Goal: Navigation & Orientation: Find specific page/section

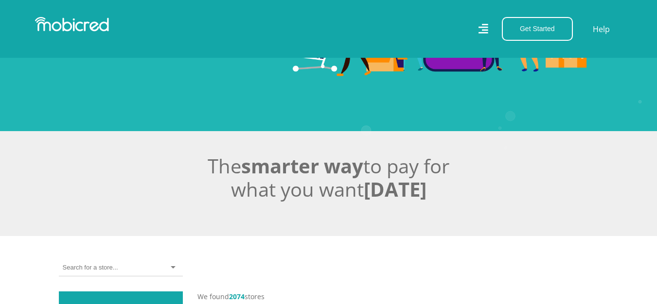
scroll to position [195, 0]
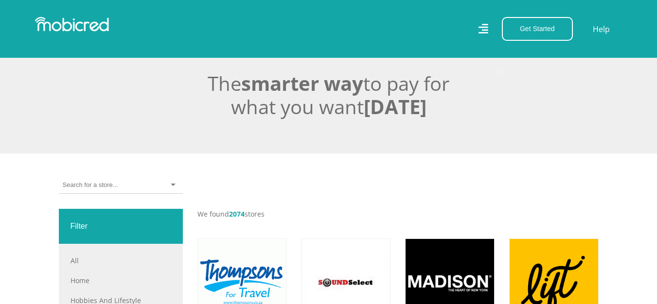
click at [125, 187] on div at bounding box center [121, 185] width 124 height 17
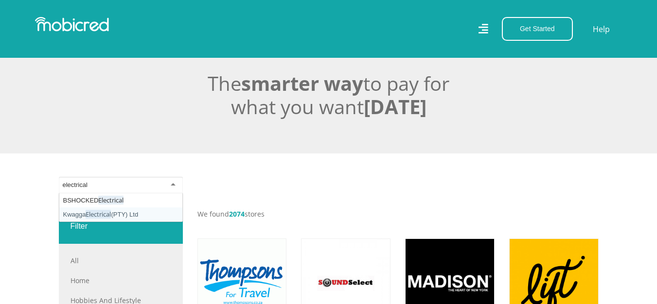
type input "electrical"
click at [78, 229] on div "Filter" at bounding box center [121, 226] width 124 height 35
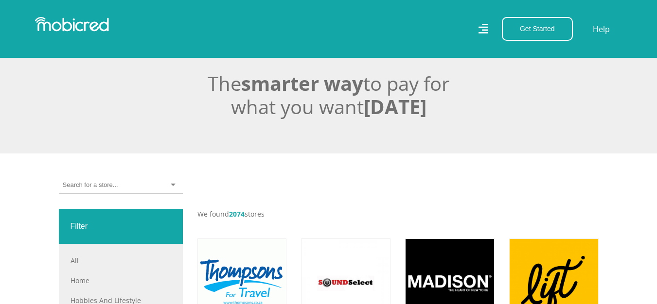
click at [78, 229] on div "Filter" at bounding box center [121, 226] width 124 height 35
click at [99, 185] on input "select-one" at bounding box center [90, 185] width 55 height 9
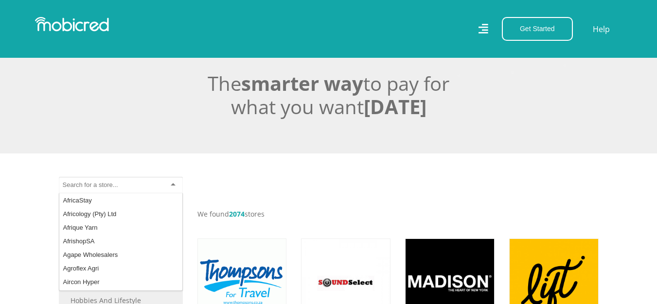
scroll to position [730, 0]
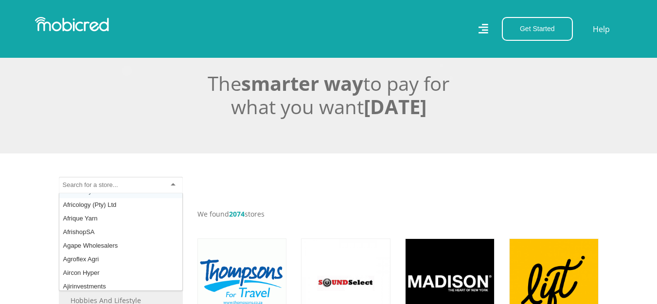
click at [82, 182] on input "select-one" at bounding box center [90, 185] width 55 height 9
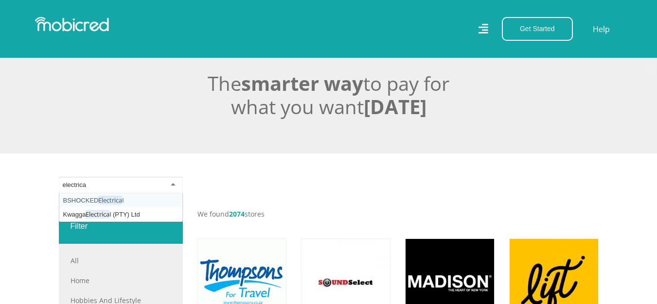
type input "electrical"
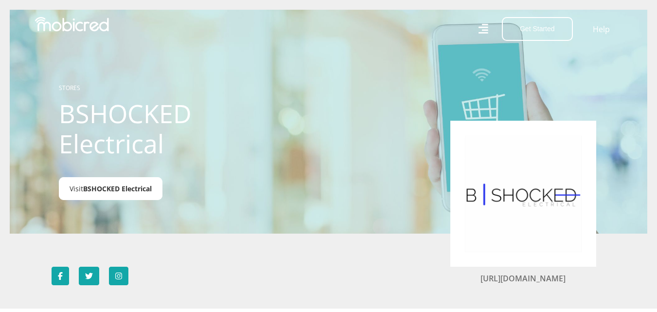
click at [117, 188] on span "BSHOCKED Electrical" at bounding box center [117, 188] width 69 height 9
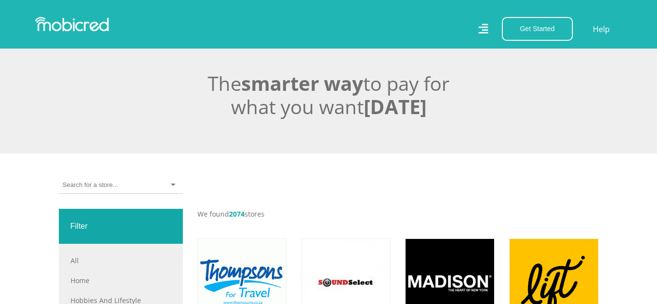
scroll to position [195, 0]
click at [137, 189] on div at bounding box center [121, 185] width 124 height 17
type input "bare copper wire"
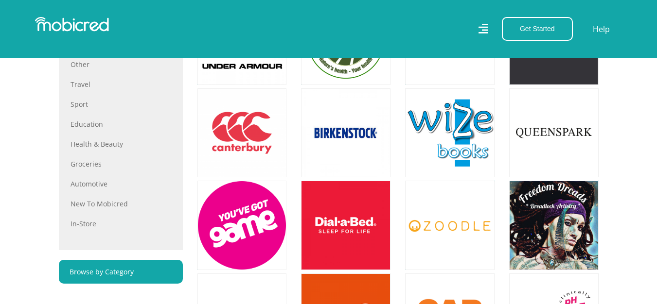
scroll to position [584, 0]
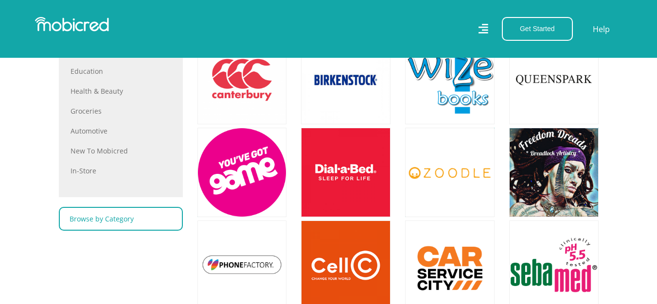
click at [120, 219] on link "Browse by Category" at bounding box center [121, 219] width 124 height 24
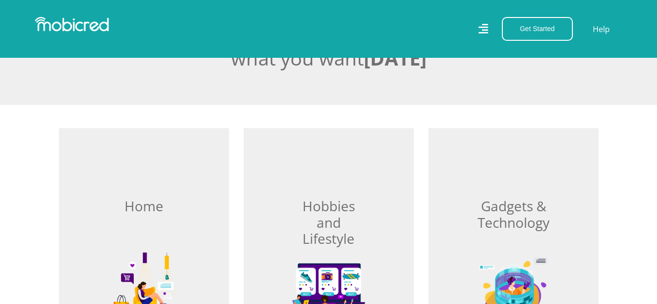
scroll to position [389, 0]
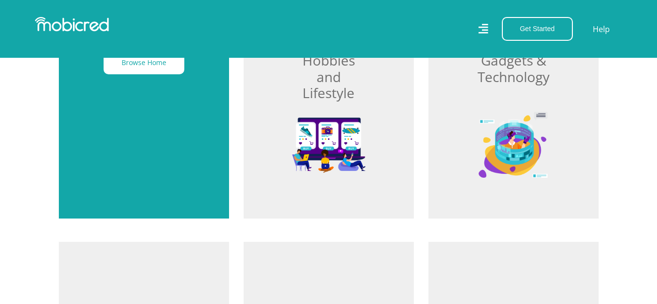
click at [127, 128] on div "Browse Home" at bounding box center [144, 100] width 170 height 236
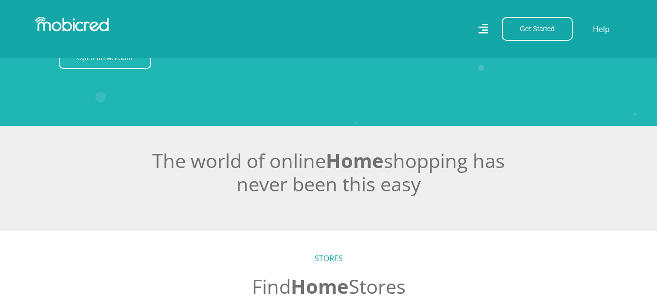
scroll to position [292, 0]
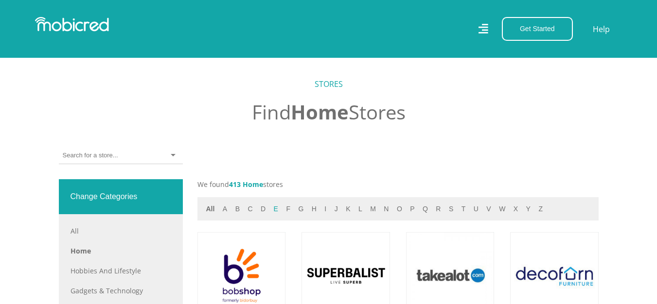
click at [272, 209] on button "e" at bounding box center [276, 209] width 10 height 11
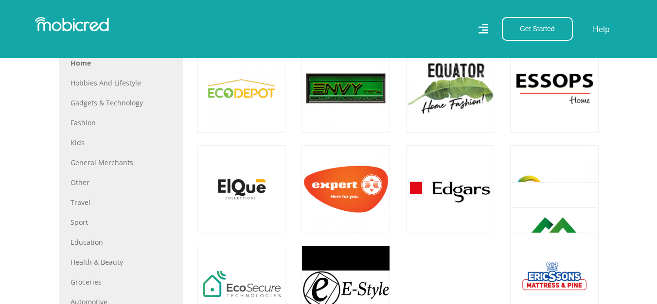
scroll to position [486, 0]
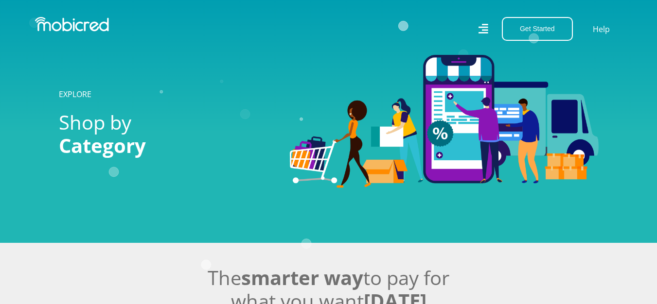
scroll to position [389, 0]
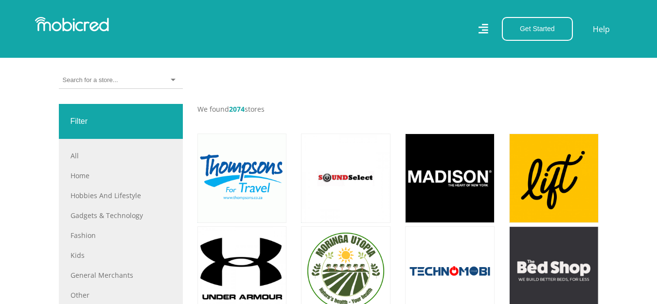
scroll to position [292, 0]
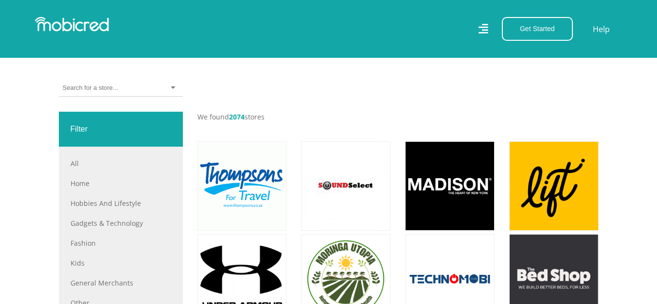
click at [148, 86] on div at bounding box center [121, 88] width 124 height 17
type input "earth spike kit"
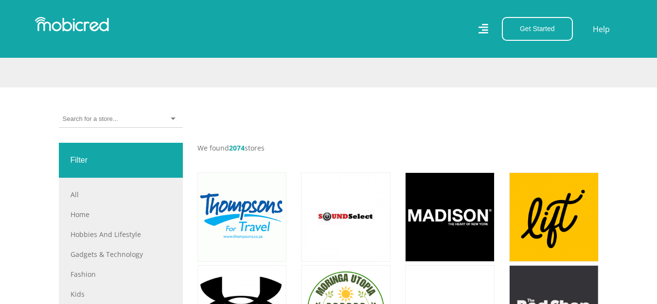
scroll to position [146, 0]
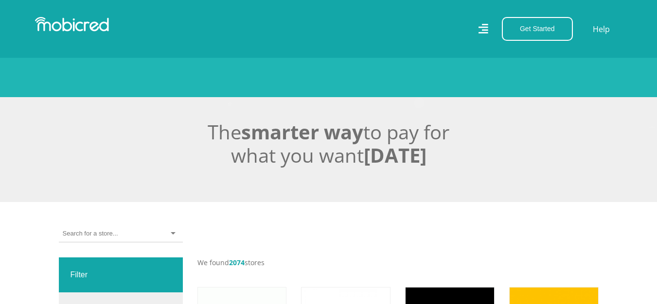
click at [117, 236] on input "select-one" at bounding box center [90, 234] width 55 height 9
type input "earth spike kit"
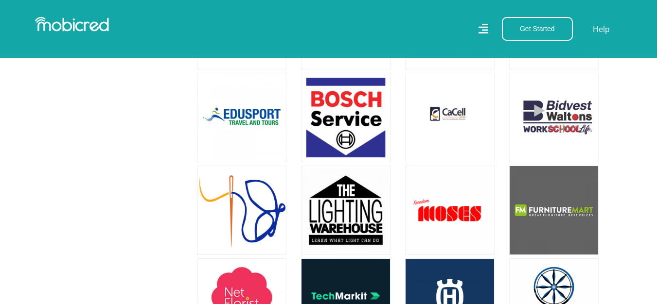
scroll to position [2578, 0]
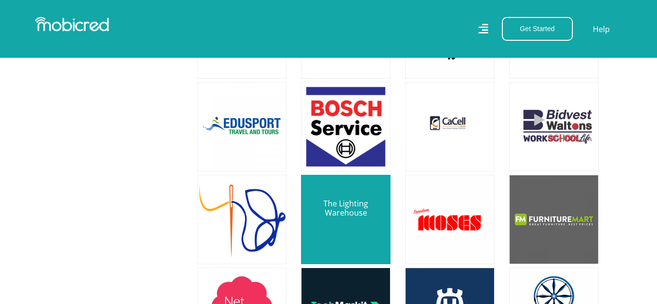
click at [335, 224] on link at bounding box center [345, 219] width 105 height 105
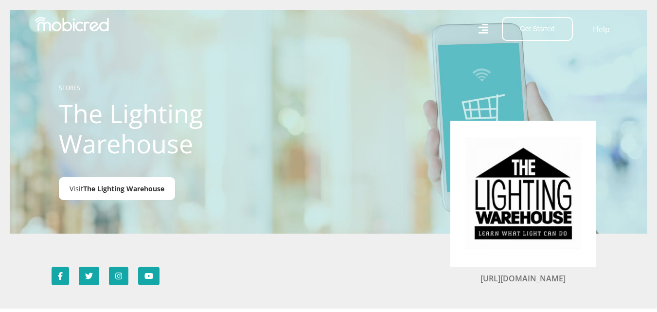
click at [148, 190] on span "The Lighting Warehouse" at bounding box center [123, 188] width 81 height 9
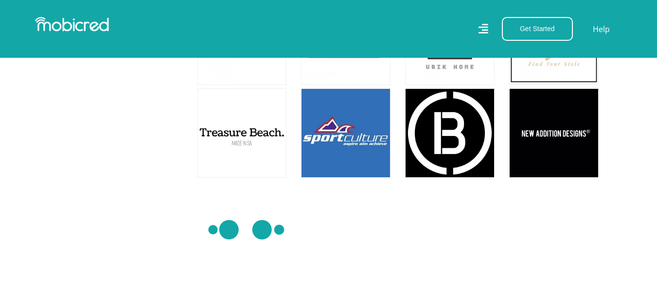
scroll to position [5449, 0]
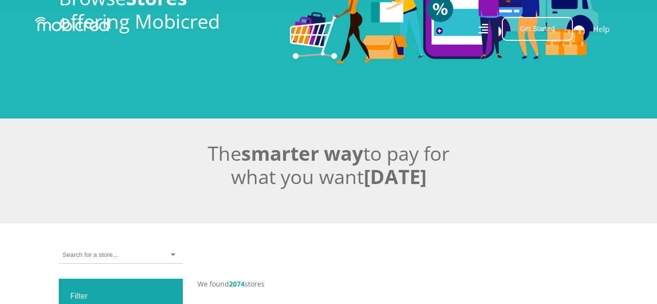
scroll to position [125, 0]
click at [81, 253] on input "select-one" at bounding box center [90, 255] width 55 height 9
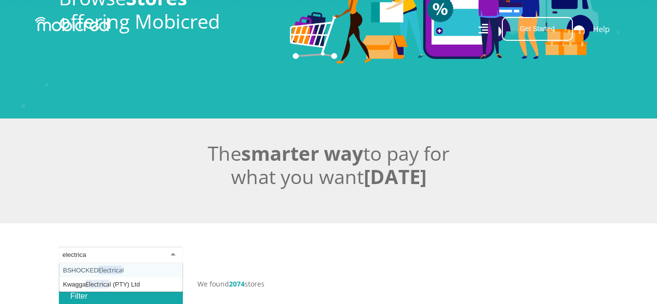
type input "electrical"
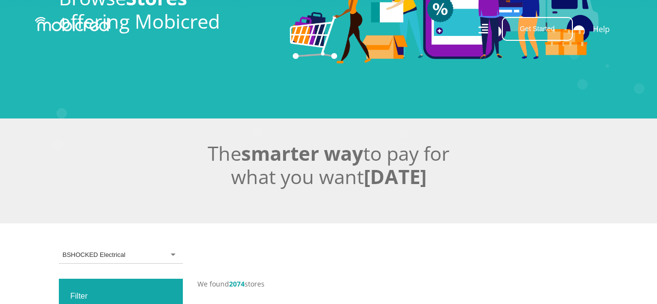
scroll to position [0, 0]
click at [88, 252] on input "select-one" at bounding box center [90, 255] width 55 height 9
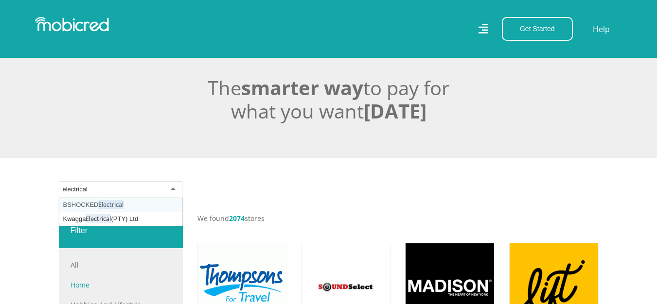
scroll to position [222, 0]
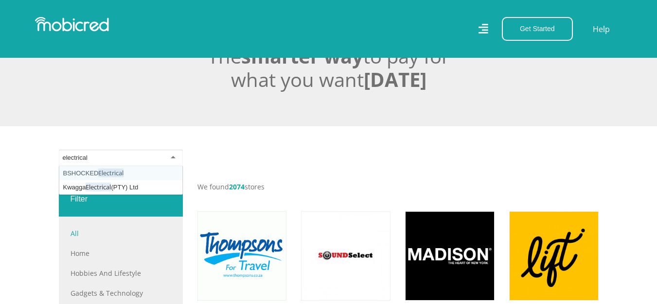
type input "electrical"
click at [82, 233] on link "All" at bounding box center [121, 234] width 101 height 10
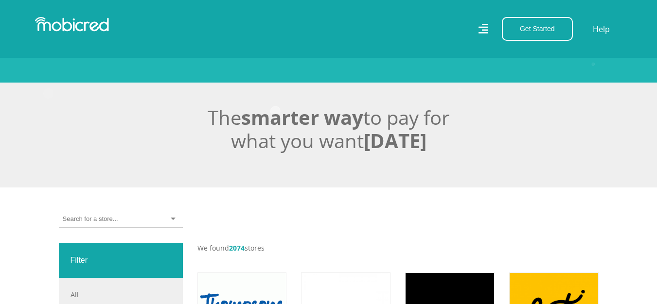
scroll to position [243, 0]
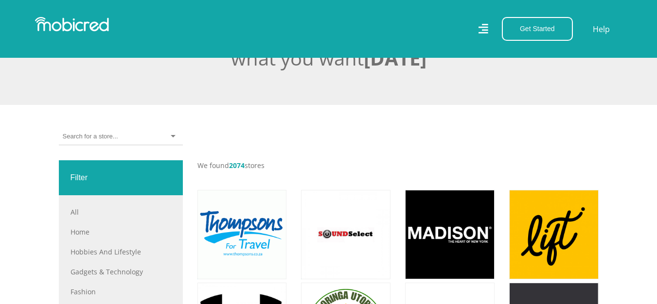
click at [133, 135] on div at bounding box center [121, 136] width 124 height 17
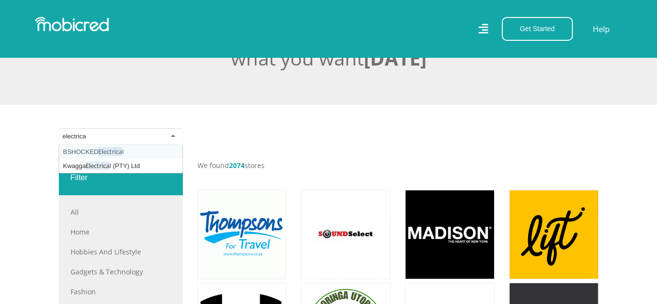
type input "electrical"
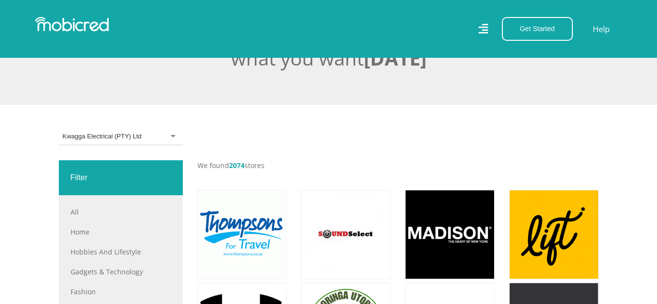
scroll to position [0, 0]
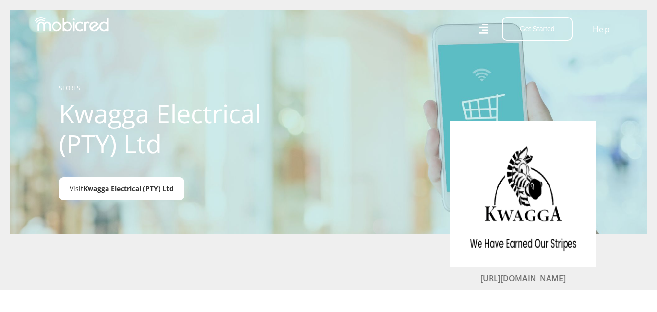
click at [103, 189] on span "Kwagga Electrical (PTY) Ltd" at bounding box center [128, 188] width 90 height 9
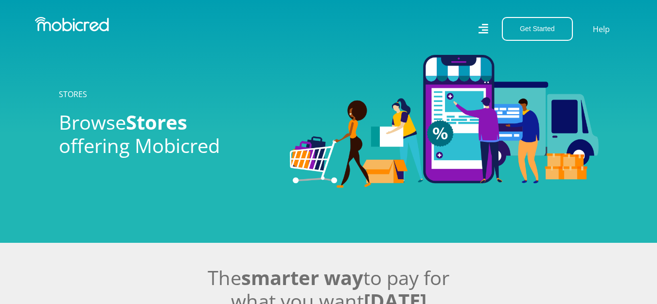
scroll to position [243, 0]
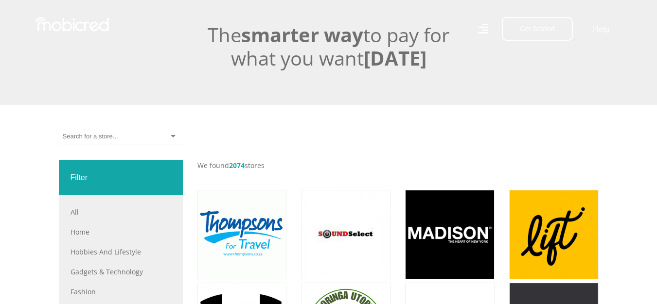
click at [113, 138] on input "select-one" at bounding box center [90, 136] width 55 height 9
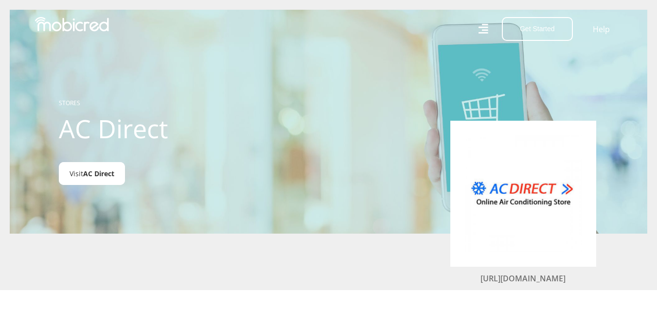
click at [101, 174] on span "AC Direct" at bounding box center [98, 173] width 31 height 9
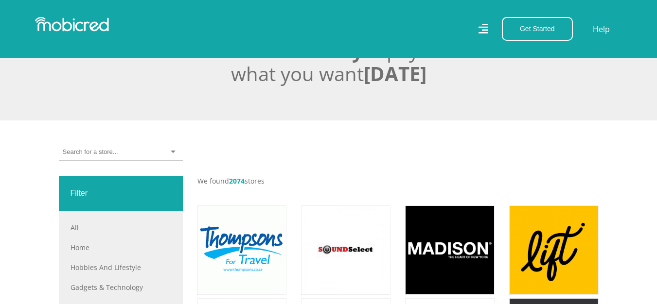
scroll to position [243, 0]
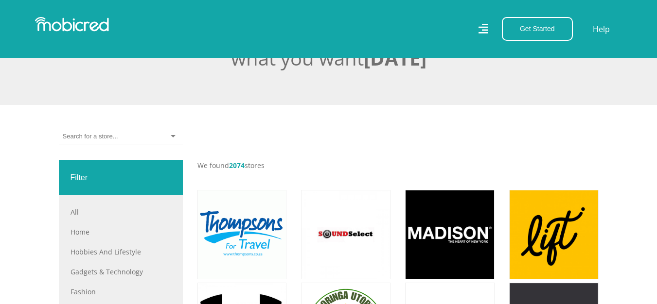
click at [107, 139] on input "select-one" at bounding box center [90, 136] width 55 height 9
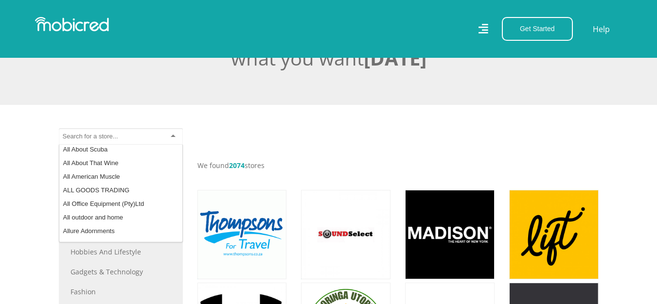
scroll to position [960, 0]
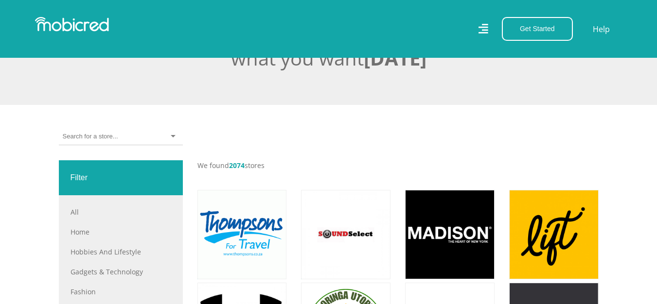
click at [170, 137] on div at bounding box center [121, 136] width 124 height 17
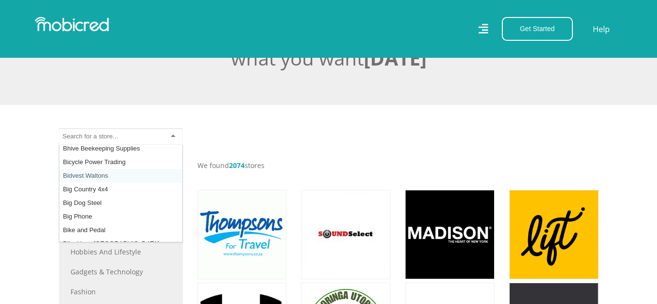
scroll to position [2967, 0]
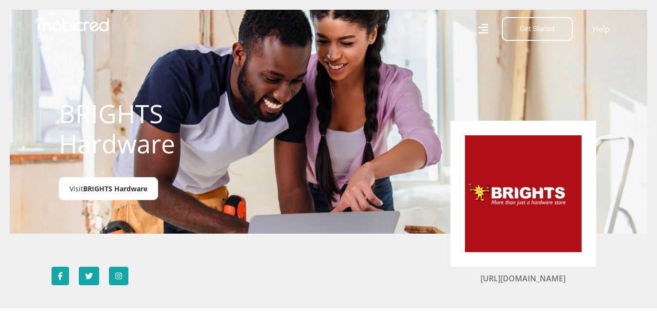
click at [102, 185] on span "BRIGHTS Hardware" at bounding box center [115, 188] width 64 height 9
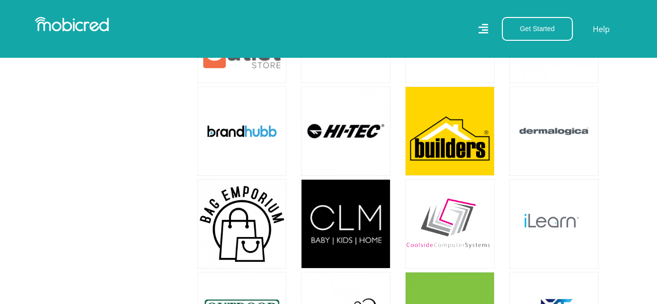
scroll to position [1459, 0]
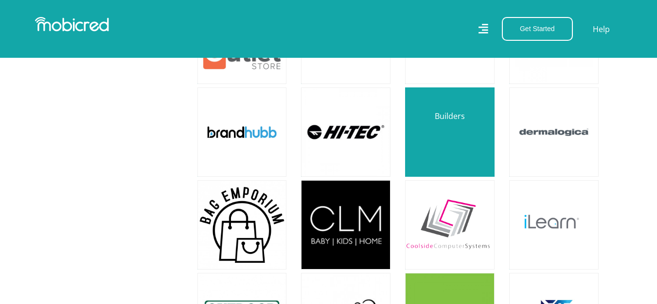
click at [458, 131] on link at bounding box center [449, 132] width 105 height 105
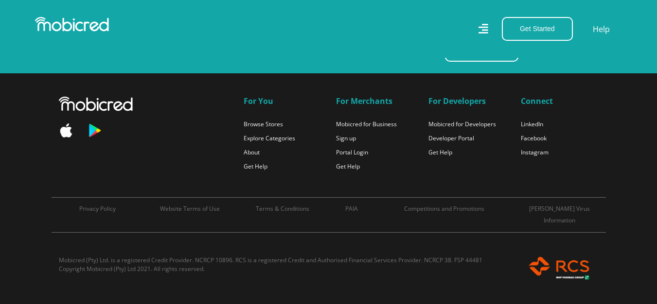
scroll to position [6469, 0]
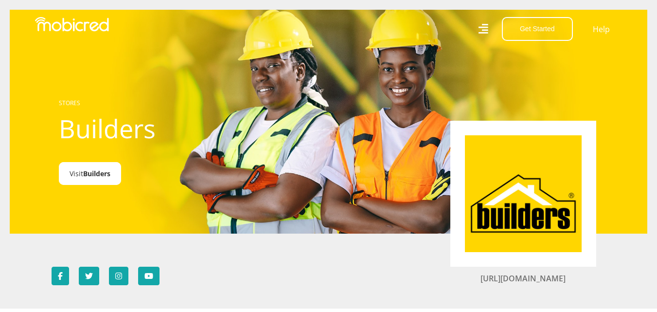
click at [107, 175] on span "Builders" at bounding box center [96, 173] width 27 height 9
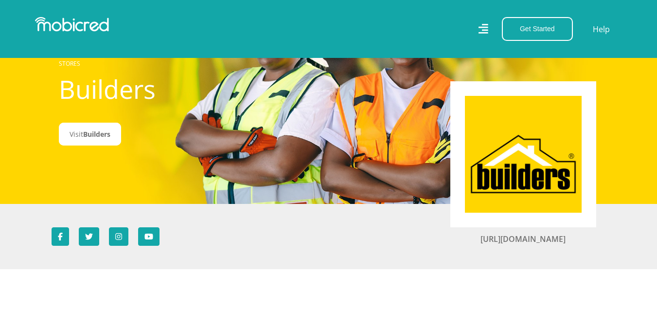
scroll to position [97, 0]
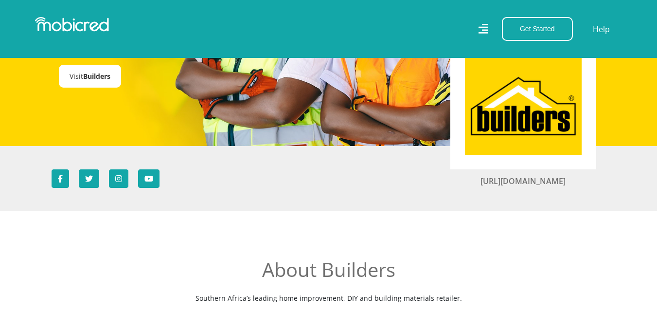
click at [100, 77] on span "Builders" at bounding box center [96, 75] width 27 height 9
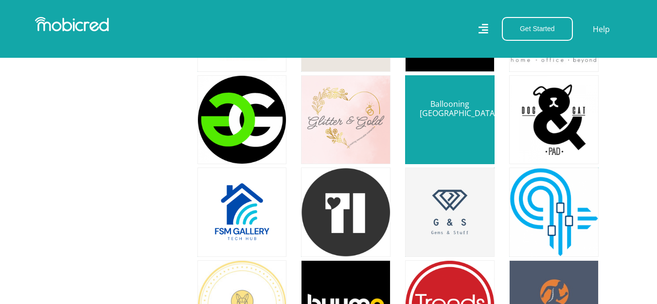
scroll to position [12451, 0]
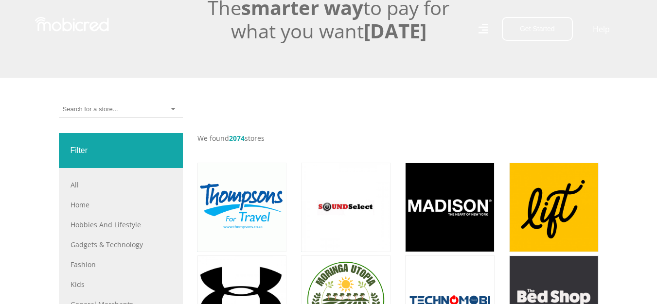
click at [87, 107] on input "select-one" at bounding box center [90, 109] width 55 height 9
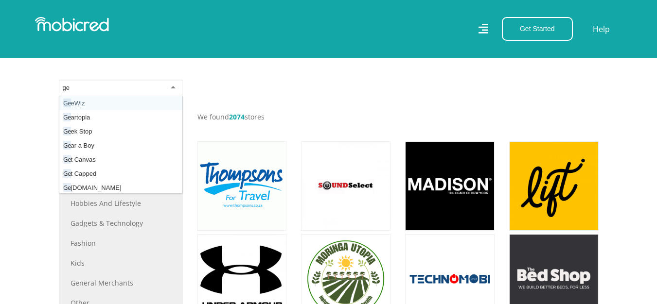
type input "gee"
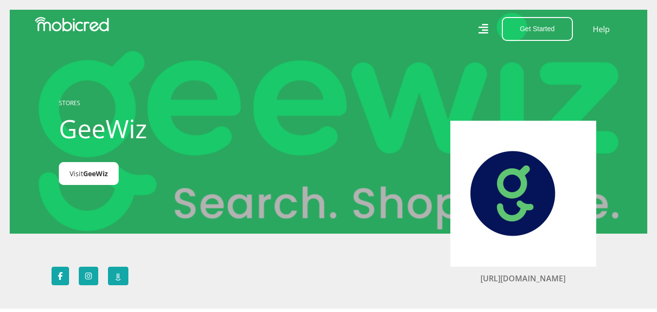
click at [78, 177] on link "Visit GeeWiz" at bounding box center [89, 173] width 60 height 23
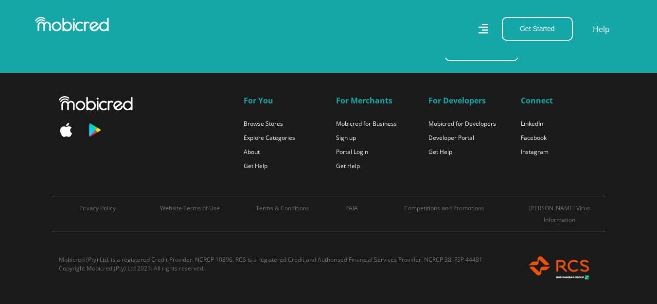
scroll to position [7344, 0]
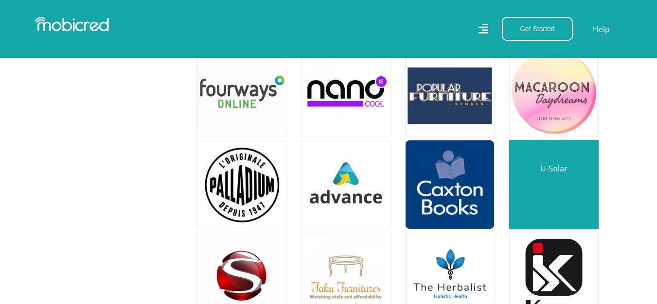
click at [549, 147] on link at bounding box center [553, 184] width 105 height 105
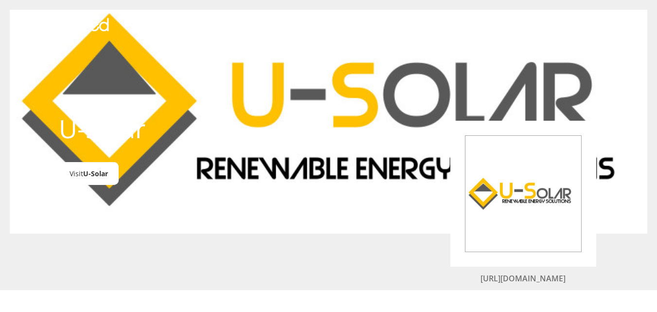
click at [92, 174] on span "U-Solar" at bounding box center [95, 173] width 25 height 9
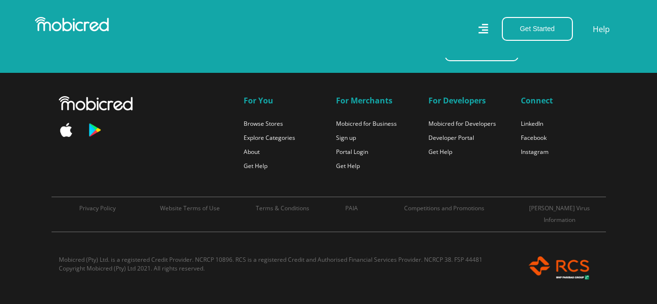
scroll to position [16294, 0]
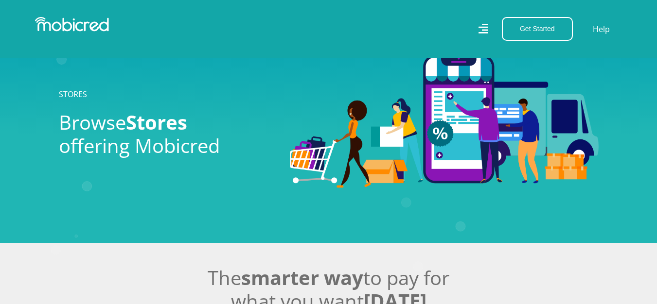
scroll to position [16634, 0]
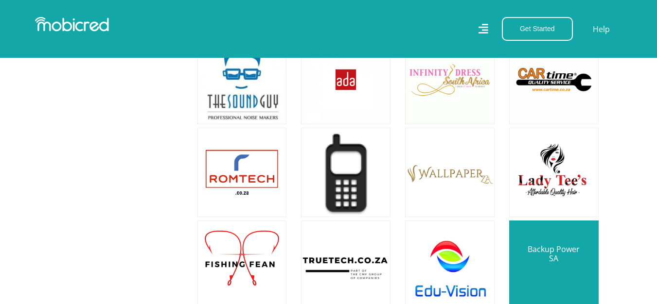
click at [556, 213] on link at bounding box center [553, 265] width 105 height 105
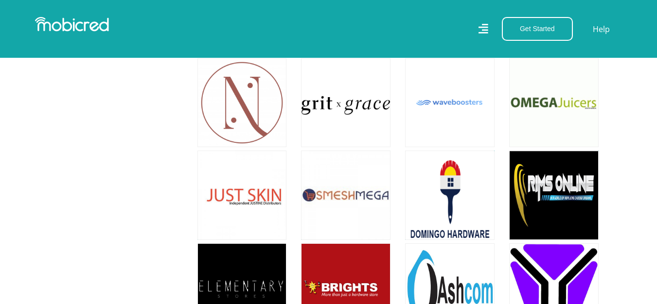
scroll to position [19504, 0]
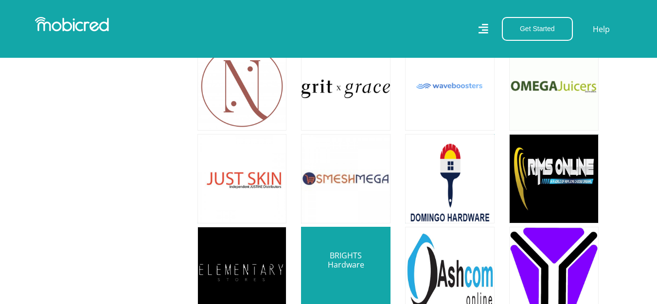
click at [363, 219] on link at bounding box center [345, 271] width 105 height 105
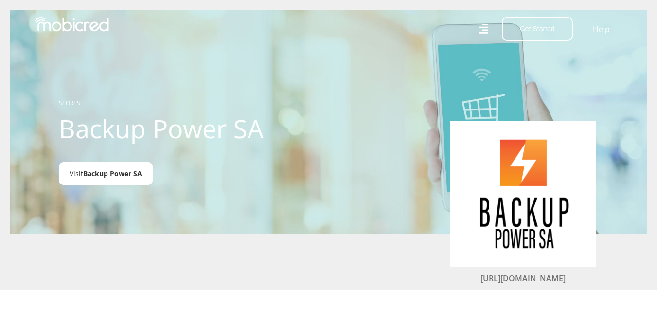
click at [105, 177] on span "Backup Power SA" at bounding box center [112, 173] width 59 height 9
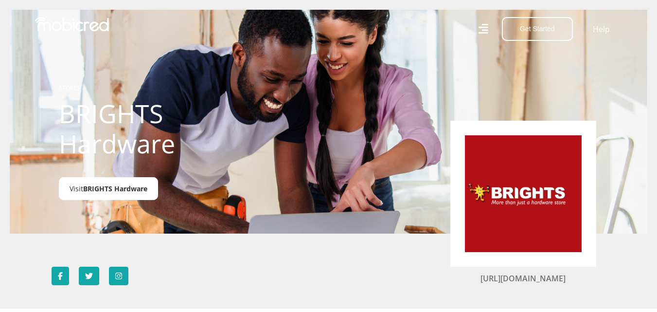
click at [122, 189] on span "BRIGHTS Hardware" at bounding box center [115, 188] width 64 height 9
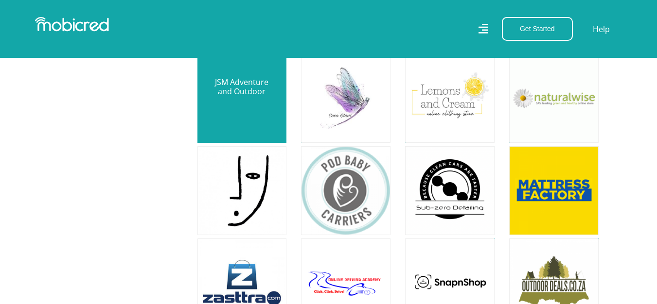
scroll to position [4227, 0]
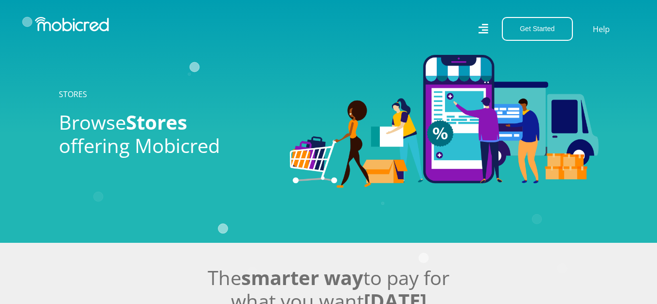
scroll to position [195, 0]
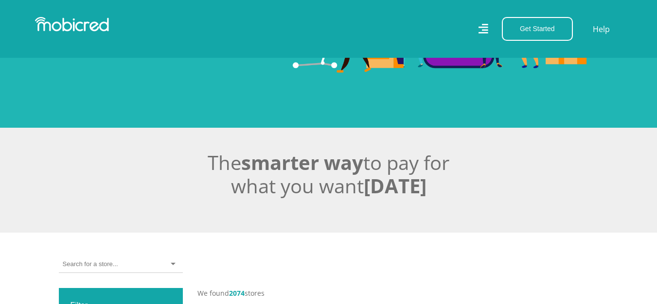
scroll to position [146, 0]
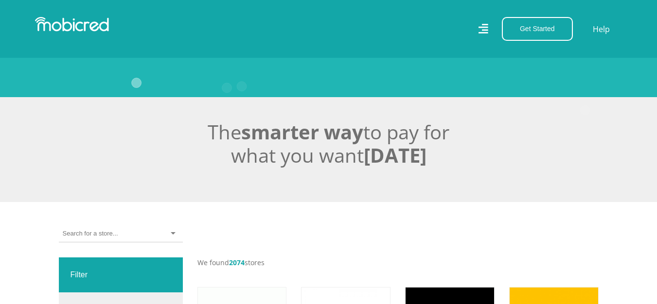
click at [99, 235] on input "select-one" at bounding box center [90, 234] width 55 height 9
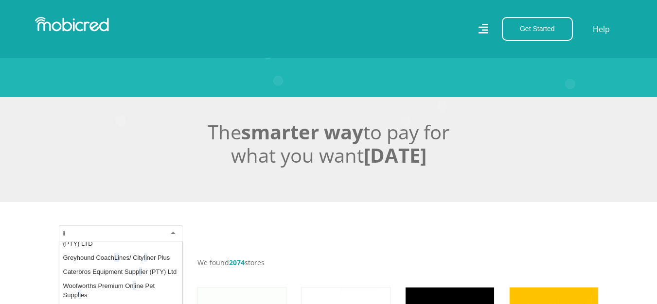
scroll to position [0, 0]
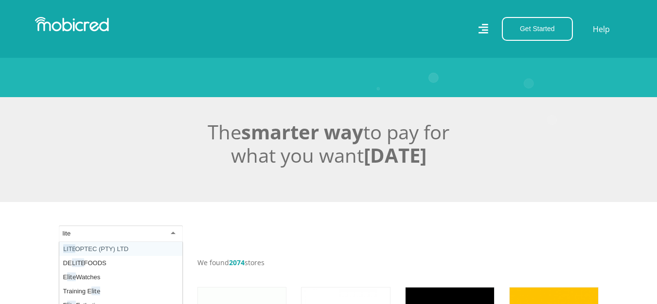
type input "lite"
